Goal: Download file/media

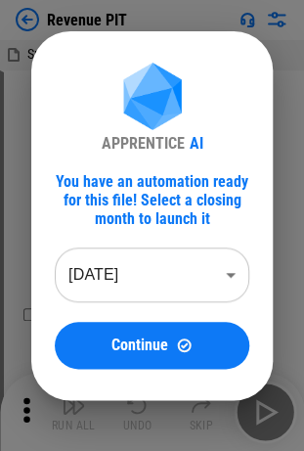
click at [128, 280] on body "Revenue PIT Summary MAX PIT - start.xlsx # 11 ⬇️ Download the data from the Net…" at bounding box center [152, 225] width 304 height 451
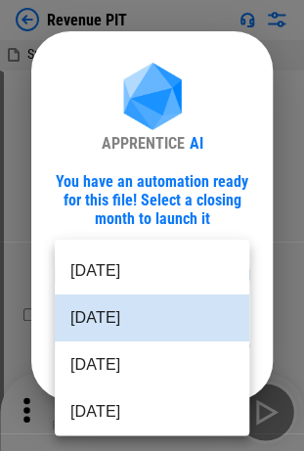
click at [152, 361] on li "Jul 2025" at bounding box center [152, 364] width 195 height 47
type input "********"
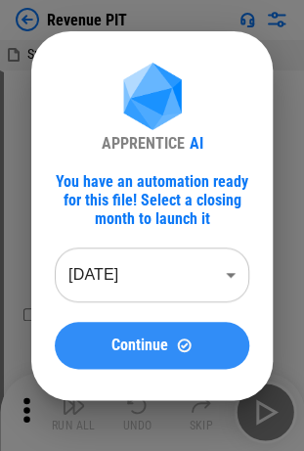
click at [168, 339] on div "Continue" at bounding box center [152, 344] width 148 height 17
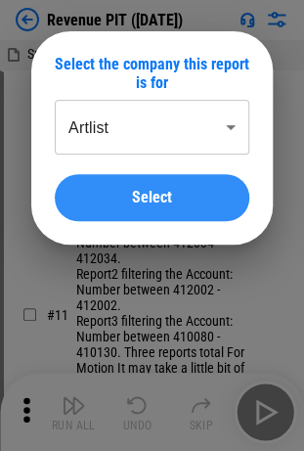
click at [179, 190] on div "Select" at bounding box center [152, 198] width 148 height 16
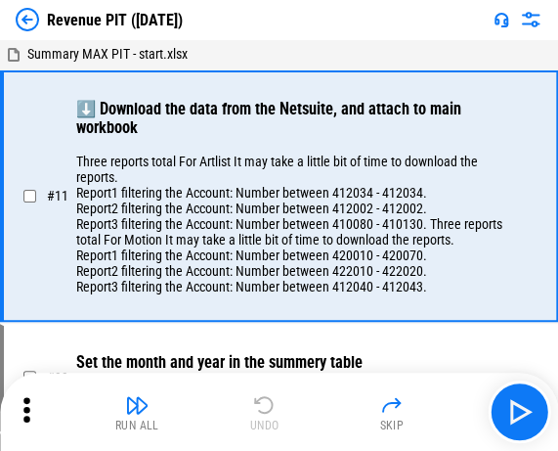
click at [24, 415] on icon at bounding box center [26, 409] width 29 height 29
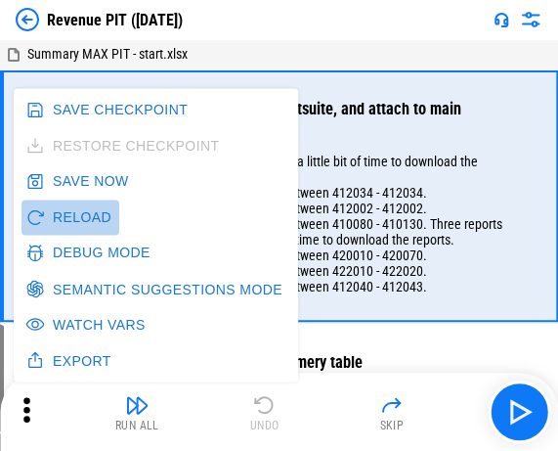
click at [76, 219] on button "Reload" at bounding box center [71, 217] width 98 height 36
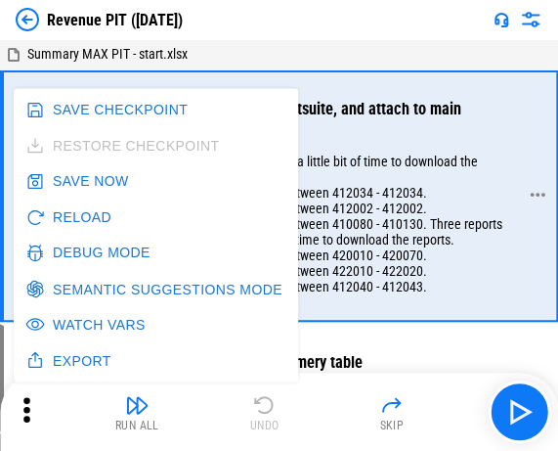
click at [318, 197] on p "Three reports total For Artlist It may take a little bit of time to download th…" at bounding box center [296, 223] width 441 height 141
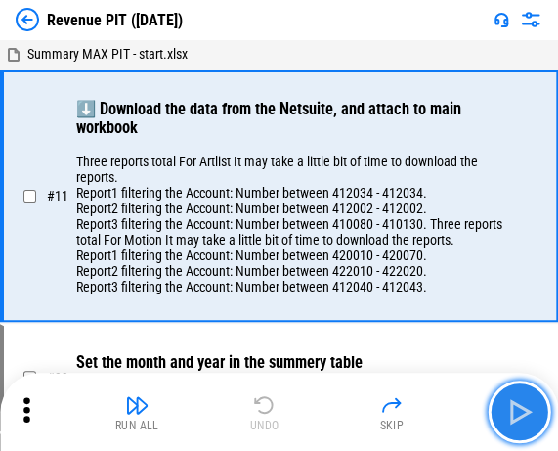
click at [318, 403] on img "button" at bounding box center [518, 411] width 31 height 31
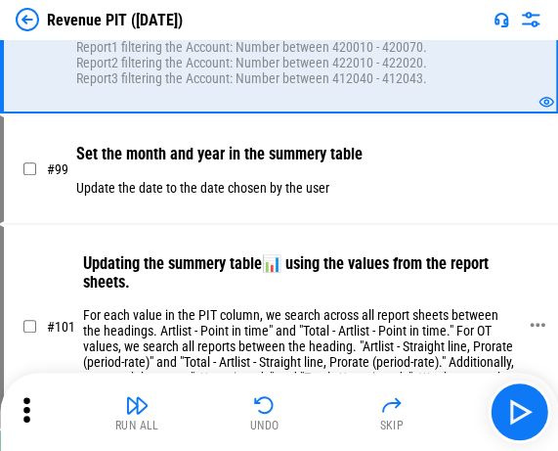
scroll to position [98, 0]
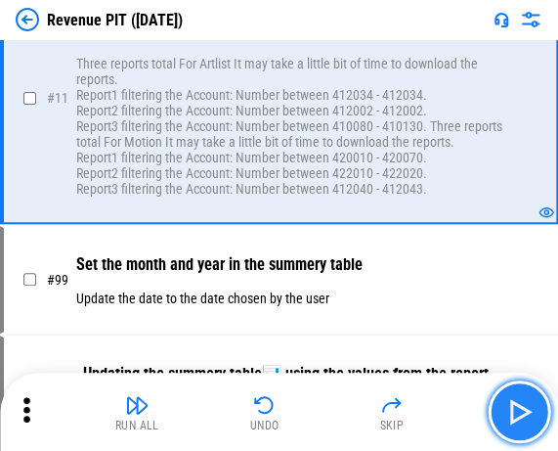
click at [318, 403] on img "button" at bounding box center [518, 411] width 31 height 31
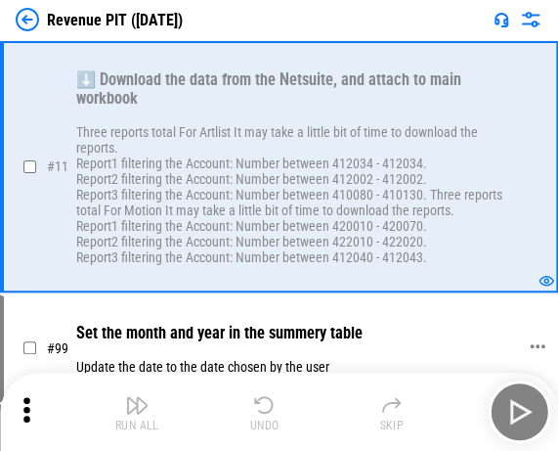
scroll to position [0, 0]
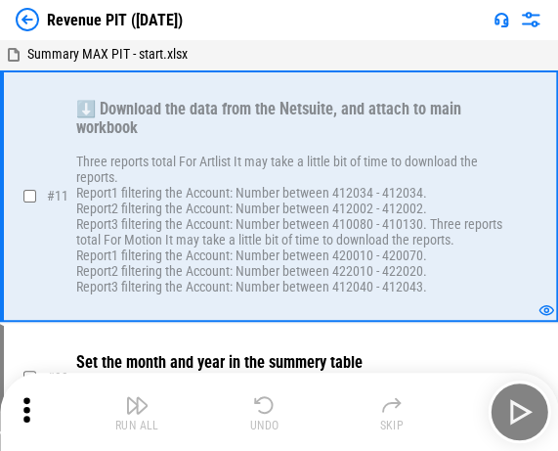
click at [26, 22] on img at bounding box center [27, 19] width 23 height 23
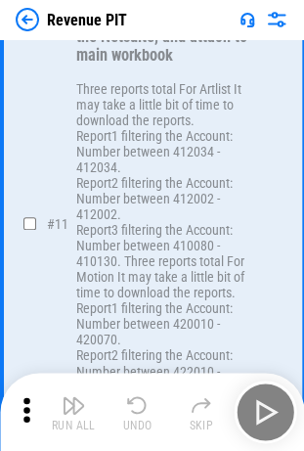
scroll to position [98, 0]
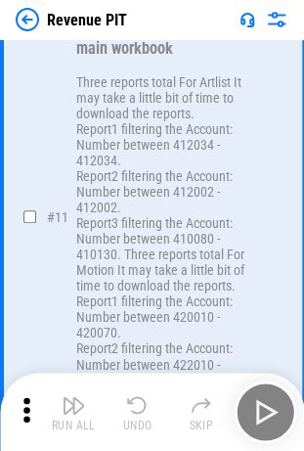
click at [26, 20] on img at bounding box center [27, 19] width 23 height 23
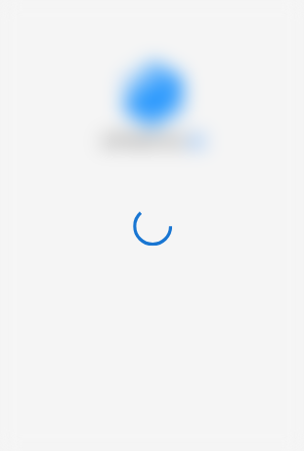
scroll to position [0, 0]
